Goal: Task Accomplishment & Management: Manage account settings

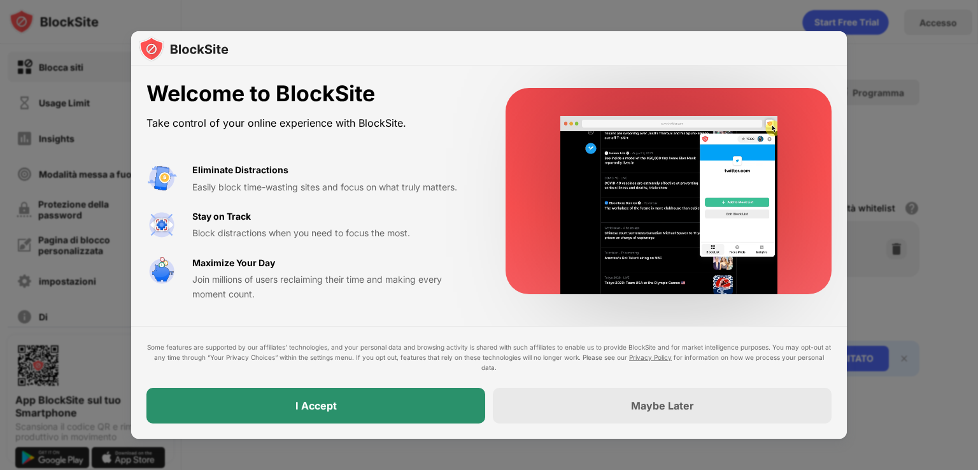
click at [434, 397] on div "I Accept" at bounding box center [315, 406] width 339 height 36
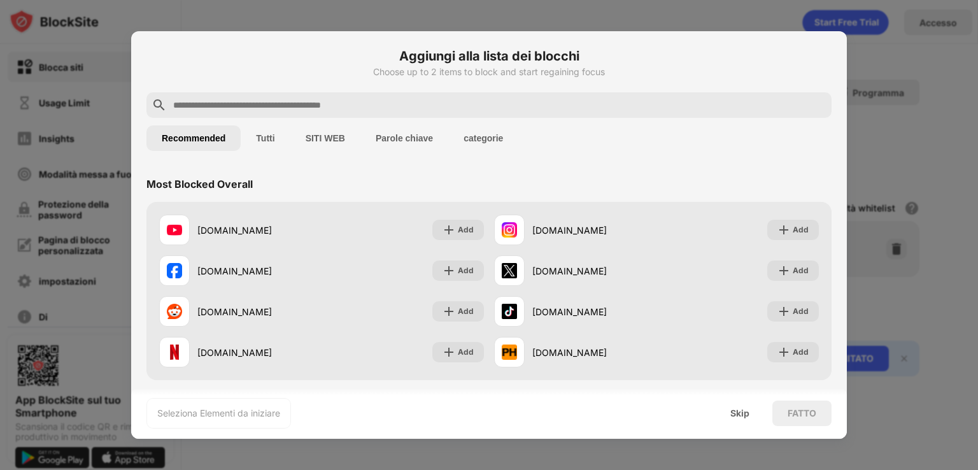
click at [303, 98] on input "text" at bounding box center [499, 104] width 654 height 15
click at [313, 104] on input "text" at bounding box center [499, 104] width 654 height 15
paste input "**********"
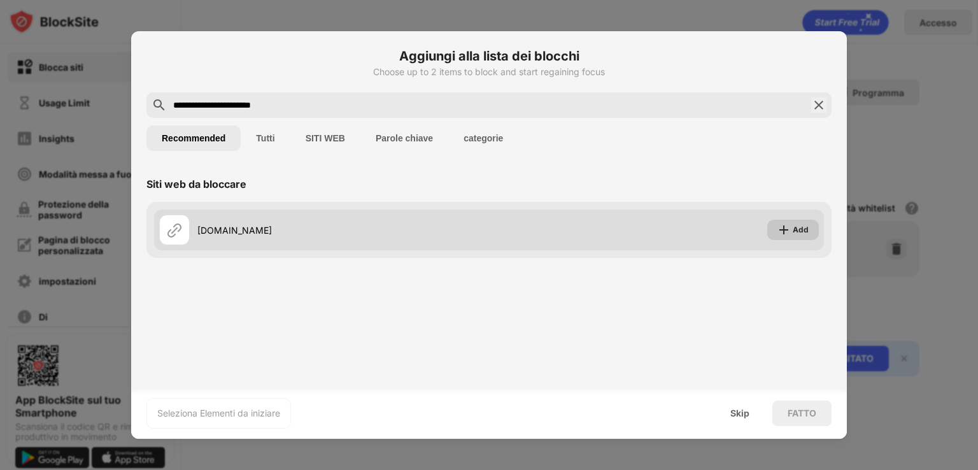
type input "**********"
click at [801, 230] on div "Add" at bounding box center [800, 229] width 16 height 13
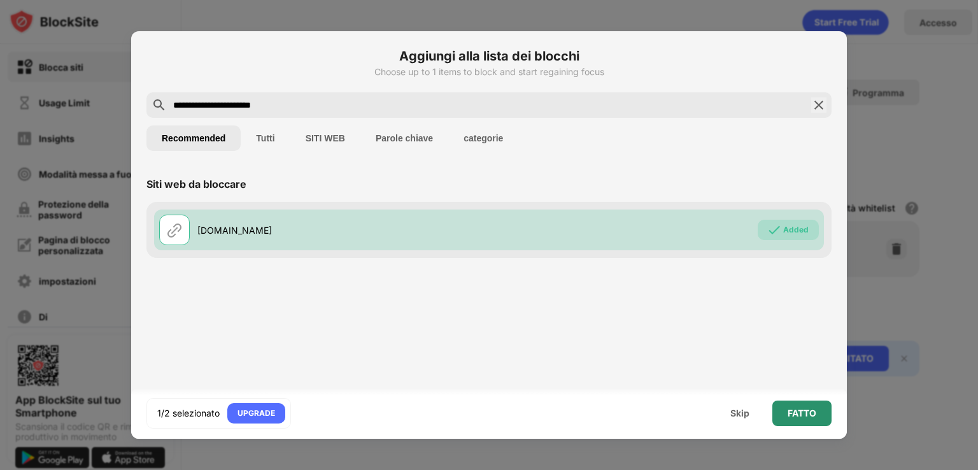
click at [803, 405] on div "FATTO" at bounding box center [801, 412] width 59 height 25
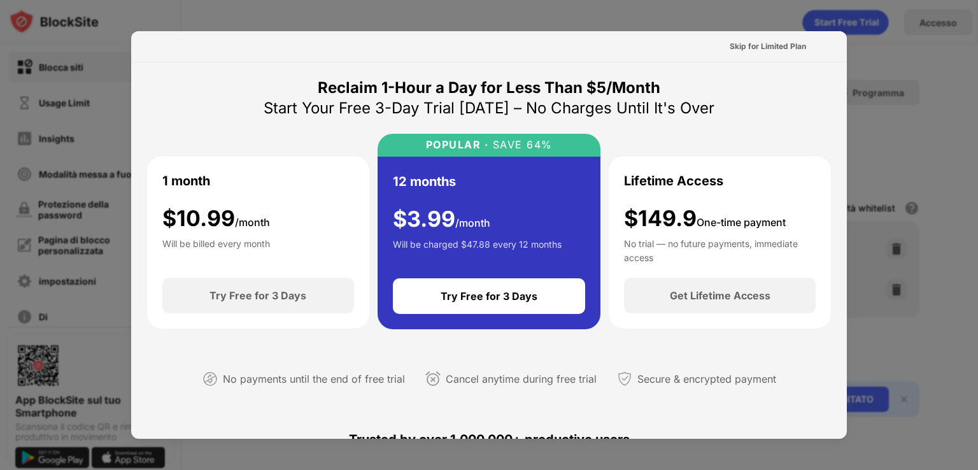
click at [733, 34] on div "Skip for Limited Plan" at bounding box center [488, 46] width 715 height 31
click at [752, 45] on div "Skip for Limited Plan" at bounding box center [767, 46] width 76 height 13
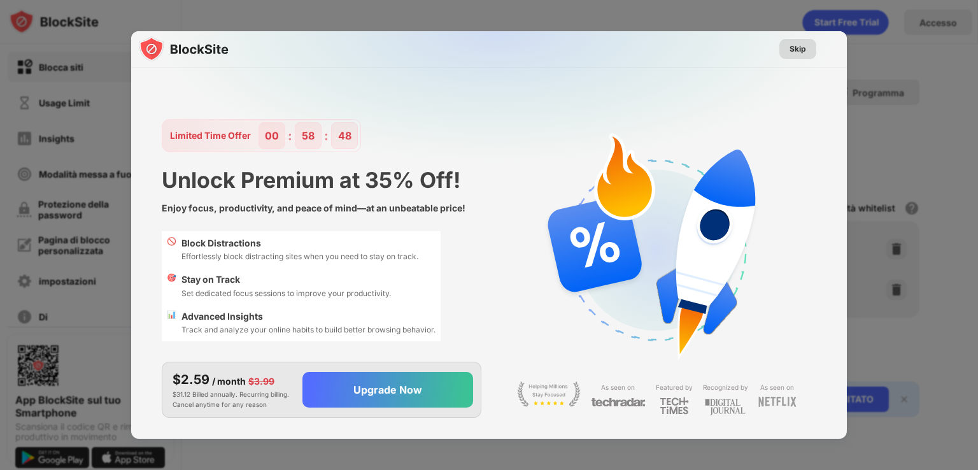
click at [795, 46] on div "Skip" at bounding box center [797, 49] width 17 height 13
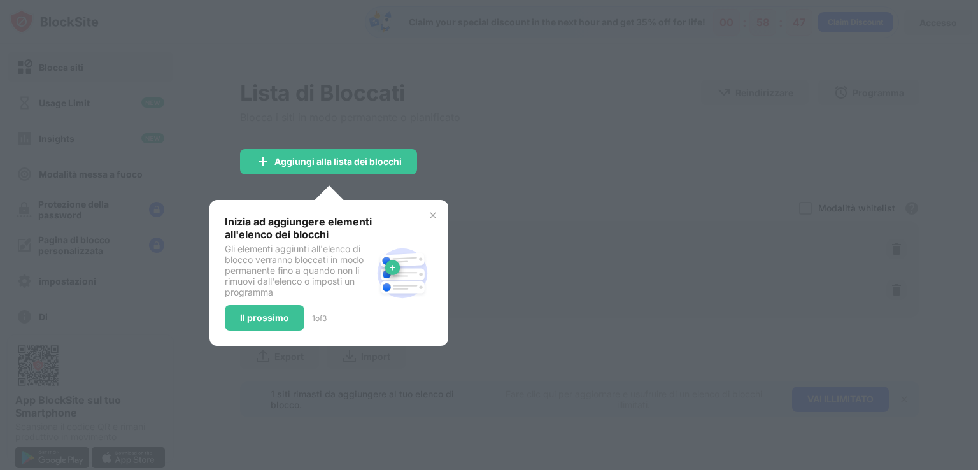
click at [524, 148] on div at bounding box center [489, 235] width 978 height 470
click at [300, 314] on div "Il prossimo" at bounding box center [265, 317] width 80 height 25
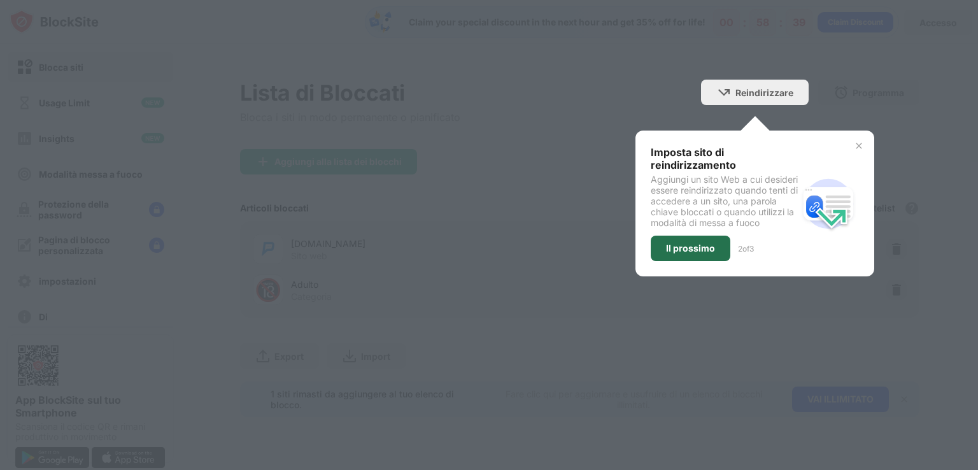
click at [668, 251] on div "Il prossimo" at bounding box center [690, 248] width 49 height 10
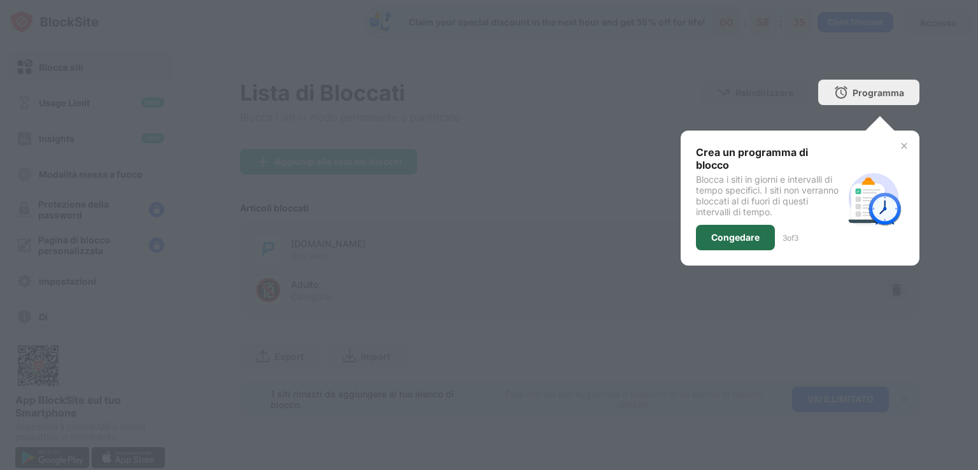
click at [745, 232] on div "Congedare" at bounding box center [735, 237] width 48 height 10
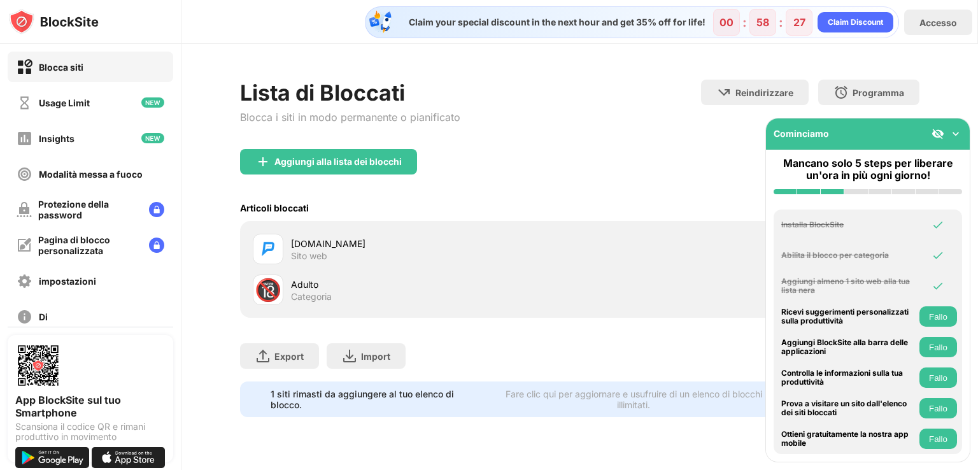
click at [848, 134] on div "Cominciamo" at bounding box center [868, 133] width 204 height 31
click at [78, 277] on div "impostazioni" at bounding box center [67, 281] width 57 height 11
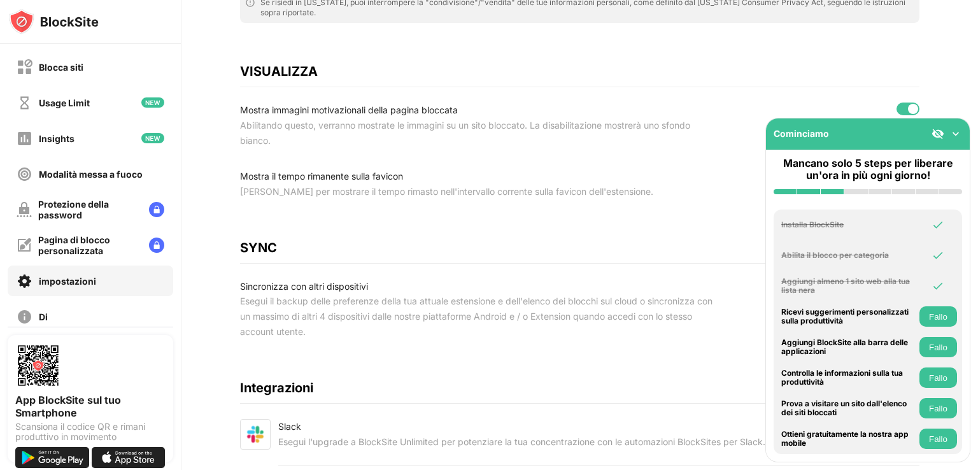
scroll to position [446, 0]
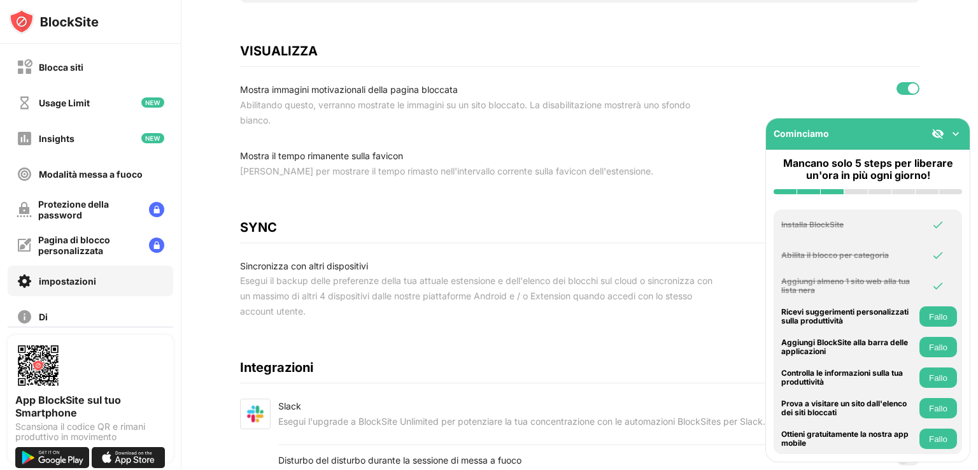
click at [941, 132] on img at bounding box center [937, 133] width 13 height 13
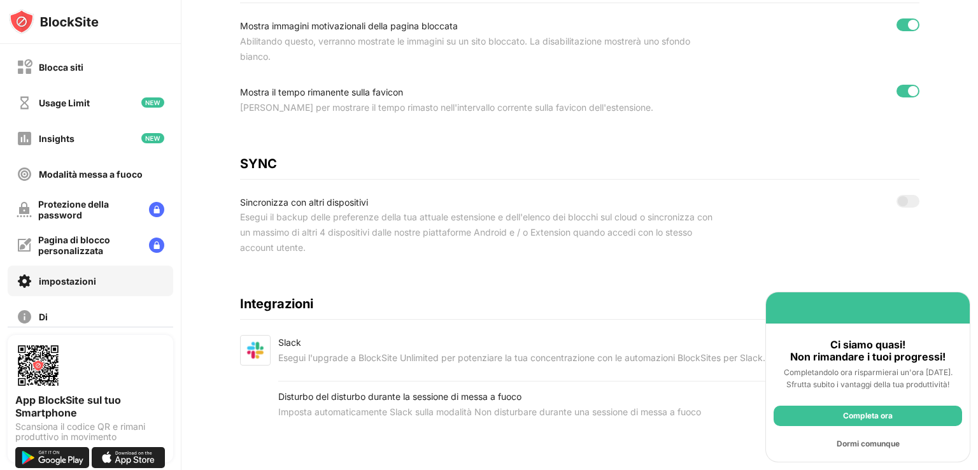
scroll to position [524, 0]
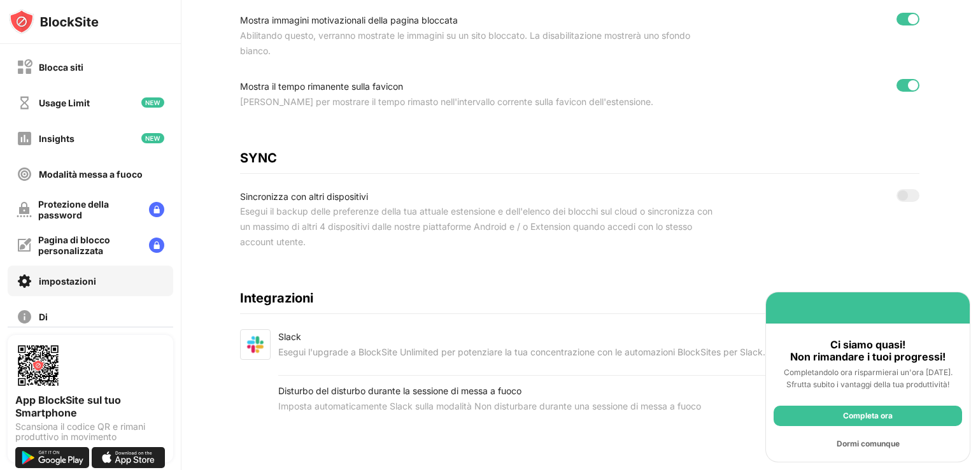
click at [861, 446] on div "Dormi comunque" at bounding box center [867, 443] width 188 height 20
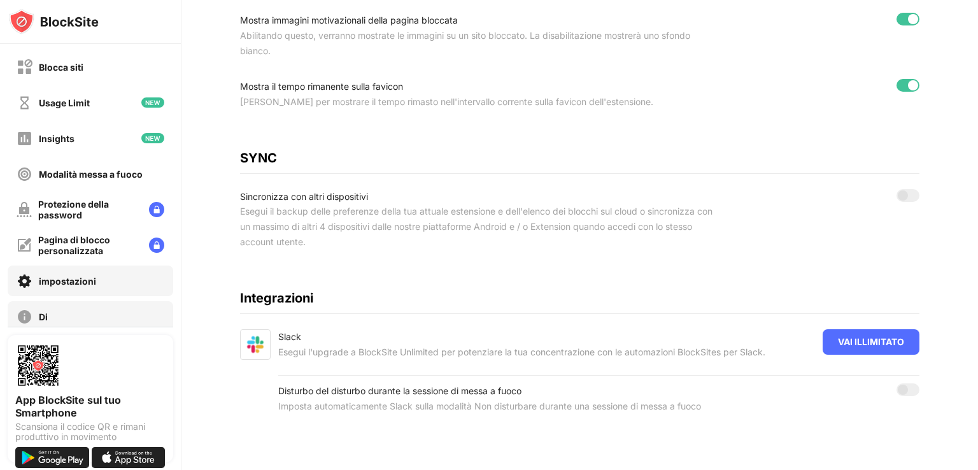
click at [101, 311] on div "Di" at bounding box center [90, 316] width 165 height 31
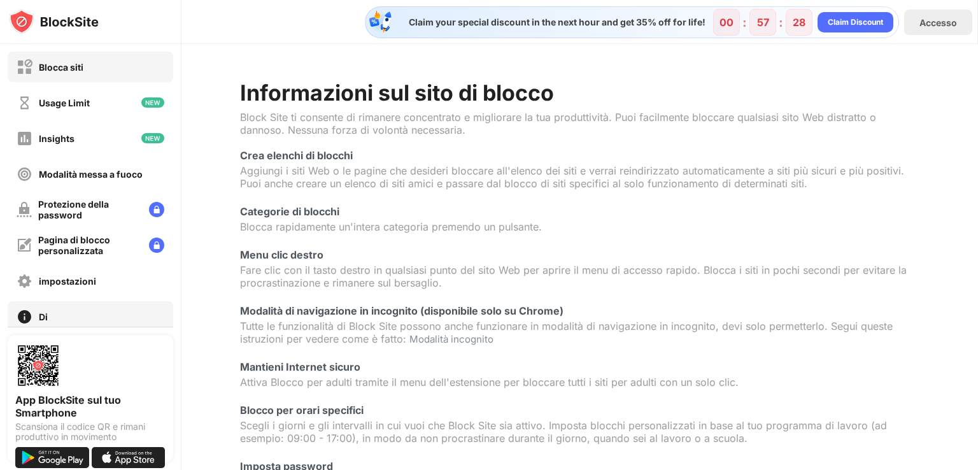
click at [60, 67] on div "Blocca siti" at bounding box center [61, 67] width 45 height 11
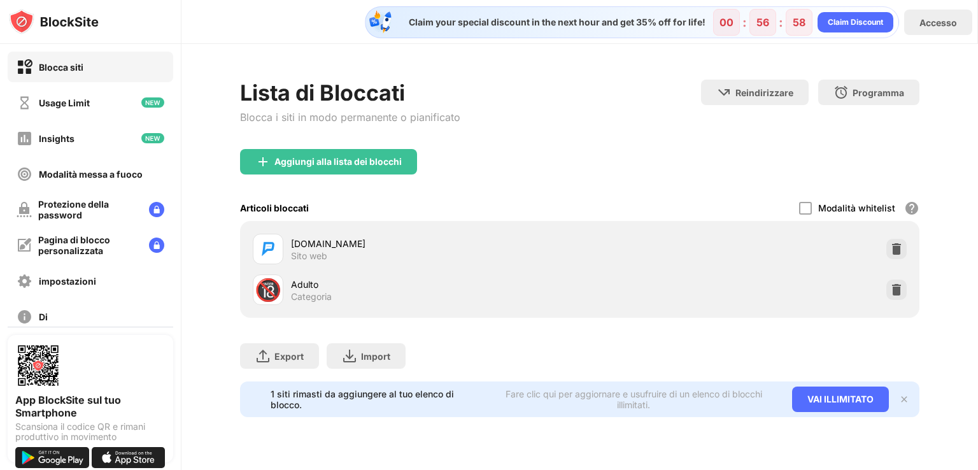
drag, startPoint x: 667, startPoint y: 249, endPoint x: 566, endPoint y: 253, distance: 100.7
click at [667, 249] on div "[DOMAIN_NAME] Sito web" at bounding box center [580, 248] width 664 height 41
click at [311, 247] on div "[DOMAIN_NAME]" at bounding box center [435, 243] width 288 height 13
click at [321, 253] on div "Sito web" at bounding box center [309, 255] width 36 height 11
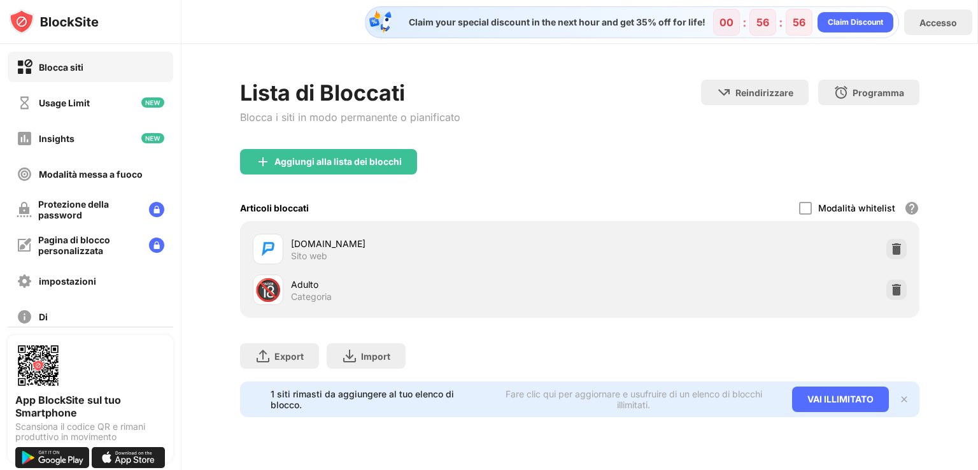
click at [262, 243] on img at bounding box center [267, 248] width 15 height 15
click at [104, 207] on div "Protezione della password" at bounding box center [88, 210] width 101 height 22
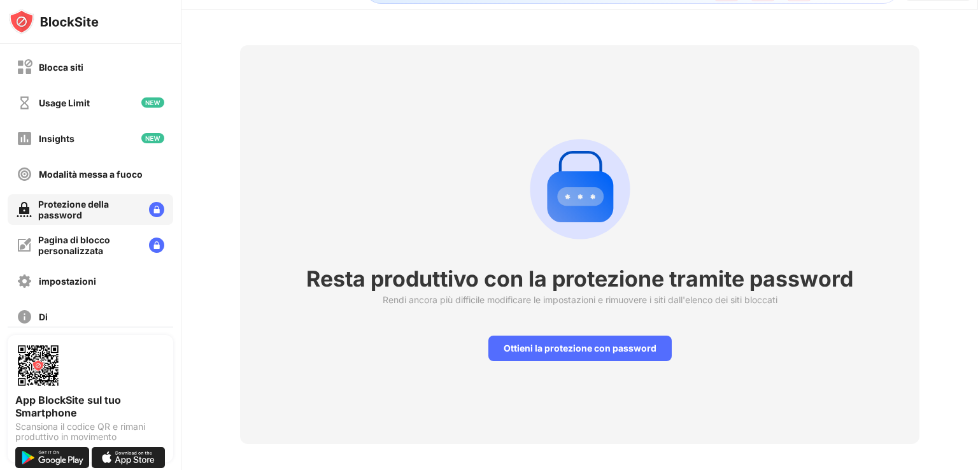
scroll to position [53, 0]
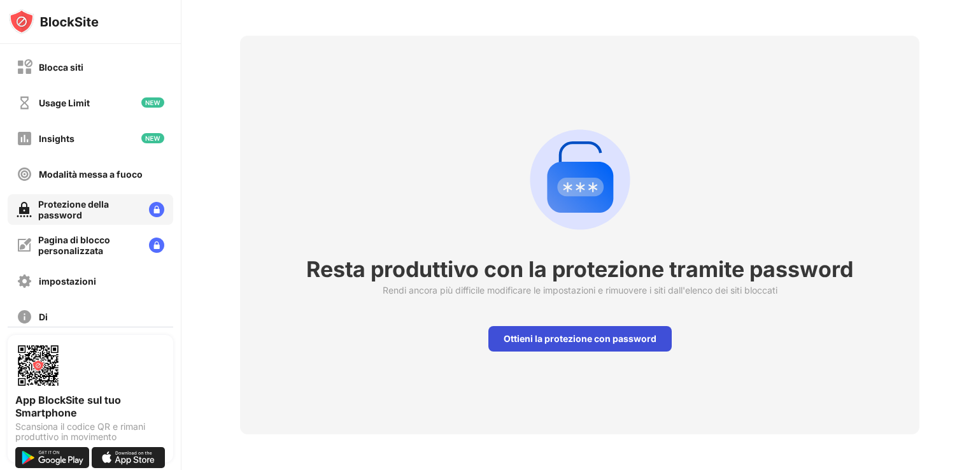
click at [571, 326] on div "Ottieni la protezione con password" at bounding box center [579, 338] width 183 height 25
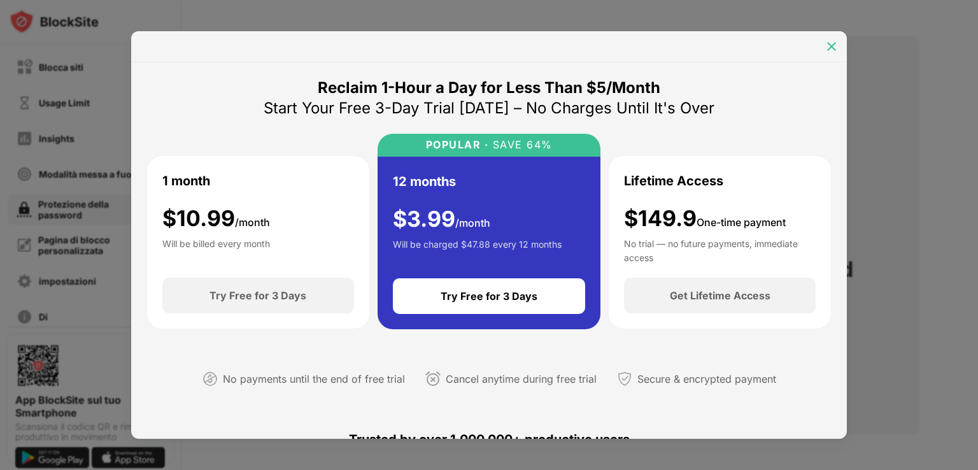
click at [837, 46] on img at bounding box center [831, 46] width 13 height 13
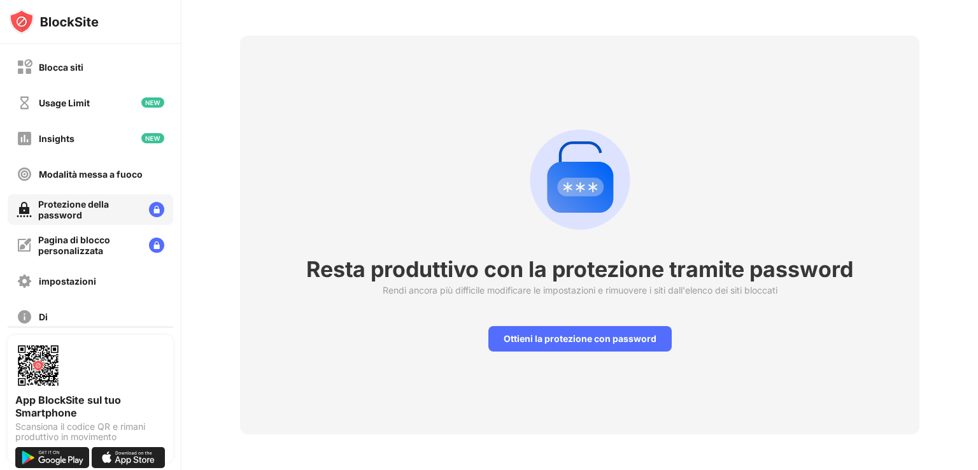
click at [717, 113] on div "Resta produttivo con la protezione tramite password Rendi ancora più difficile …" at bounding box center [579, 235] width 679 height 398
click at [68, 59] on div "Blocca siti" at bounding box center [50, 67] width 67 height 16
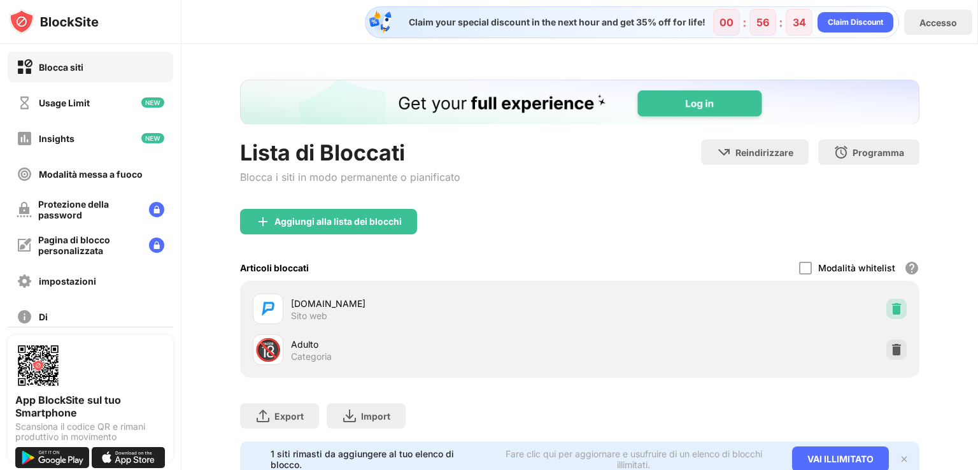
click at [894, 302] on div at bounding box center [896, 309] width 20 height 20
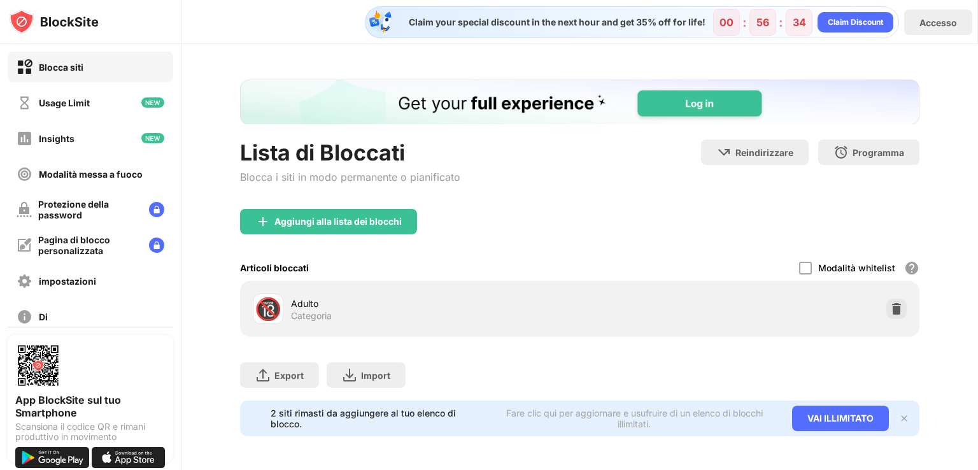
click at [890, 307] on img at bounding box center [896, 308] width 13 height 13
